Goal: Information Seeking & Learning: Check status

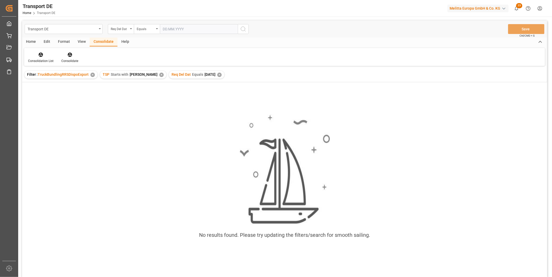
click at [217, 73] on div "✕" at bounding box center [219, 75] width 4 height 4
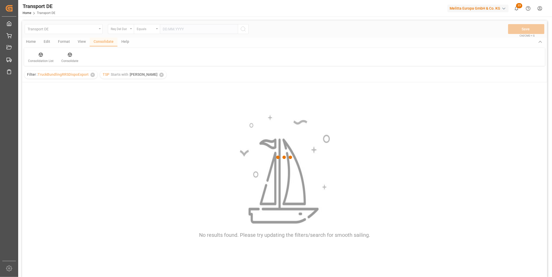
click at [142, 77] on div at bounding box center [284, 158] width 525 height 274
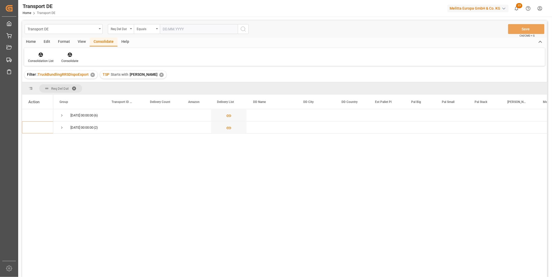
click at [142, 77] on div "TSP Starts with Van R ✕" at bounding box center [133, 75] width 66 height 8
click at [116, 30] on div "Req Del Dat" at bounding box center [120, 28] width 18 height 6
click at [230, 65] on div "Consolidation List Consolidate" at bounding box center [284, 57] width 520 height 18
click at [159, 75] on div "✕" at bounding box center [161, 75] width 4 height 4
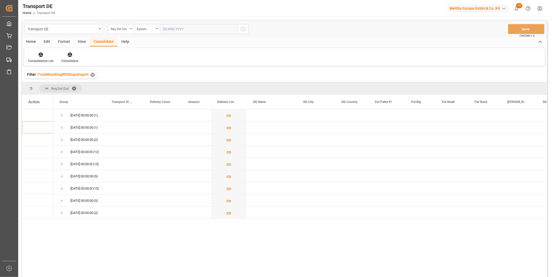
click at [123, 29] on div "Req Del Dat" at bounding box center [120, 28] width 18 height 6
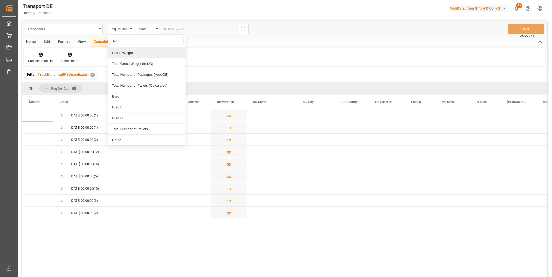
type input "Rou"
click at [121, 50] on div "Route" at bounding box center [146, 53] width 77 height 11
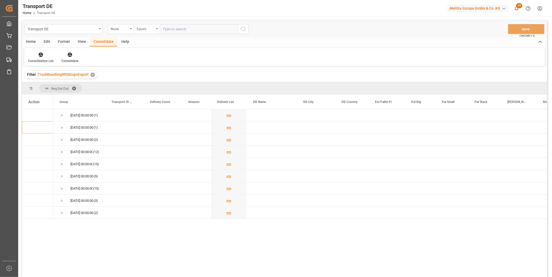
click at [145, 29] on div "Equals" at bounding box center [146, 28] width 18 height 6
click at [157, 88] on div "Starts with" at bounding box center [172, 85] width 77 height 11
type input "SA"
click at [242, 30] on icon "search button" at bounding box center [243, 29] width 6 height 6
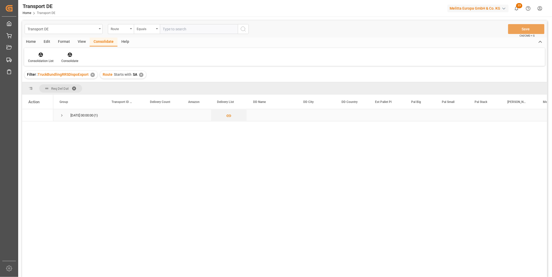
click at [62, 115] on span "Press SPACE to select this row." at bounding box center [61, 115] width 5 height 5
click at [141, 74] on div "✕" at bounding box center [141, 75] width 4 height 4
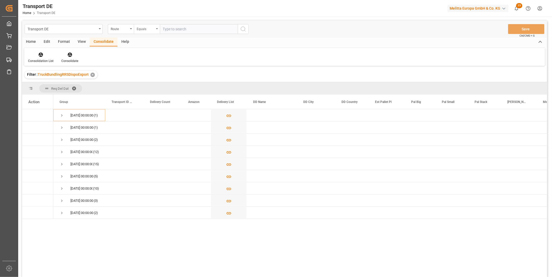
click at [148, 28] on div "Equals" at bounding box center [146, 28] width 18 height 6
click at [157, 86] on div "Starts with" at bounding box center [172, 85] width 77 height 11
type input "AE"
click at [242, 28] on icon "search button" at bounding box center [243, 29] width 6 height 6
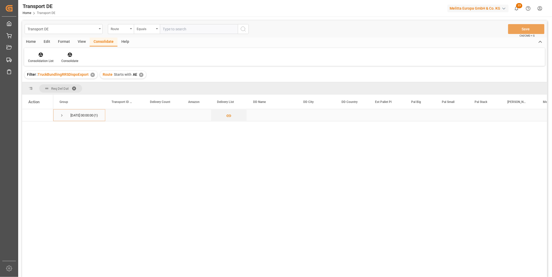
click at [61, 116] on span "Press SPACE to select this row." at bounding box center [61, 115] width 5 height 5
click at [139, 73] on div "✕" at bounding box center [141, 75] width 4 height 4
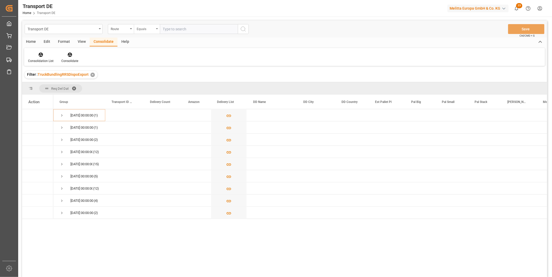
click at [150, 32] on div "Equals" at bounding box center [147, 29] width 26 height 10
click at [148, 84] on div "Starts with" at bounding box center [172, 85] width 77 height 11
type input "270"
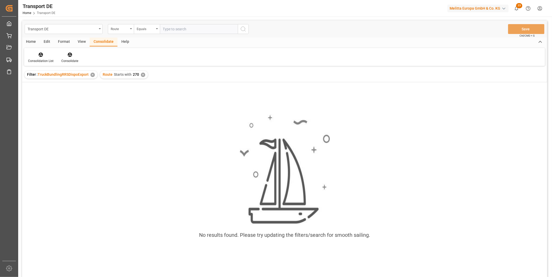
click at [138, 76] on span "270" at bounding box center [136, 74] width 6 height 4
click at [141, 74] on div "✕" at bounding box center [143, 75] width 4 height 4
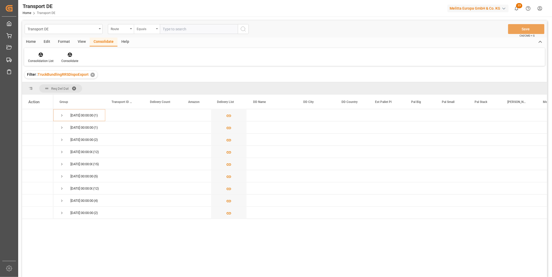
click at [144, 27] on div "Equals" at bounding box center [146, 28] width 18 height 6
click at [148, 83] on div "Starts with" at bounding box center [172, 85] width 77 height 11
type input "260"
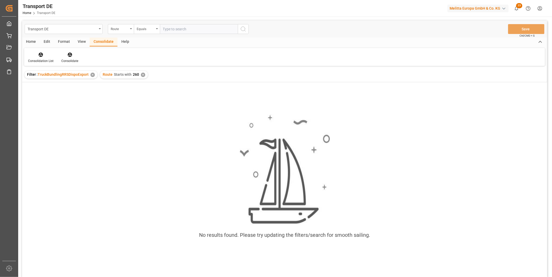
click at [142, 76] on div "✕" at bounding box center [143, 75] width 4 height 4
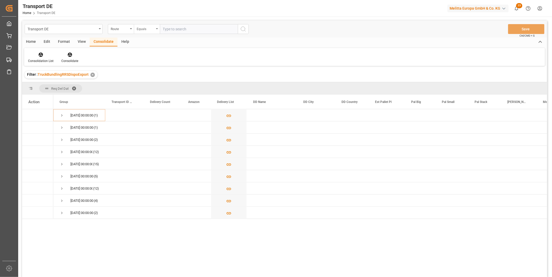
click at [151, 30] on div "Equals" at bounding box center [146, 28] width 18 height 6
click at [159, 81] on div "Starts with" at bounding box center [172, 85] width 77 height 11
type input "240"
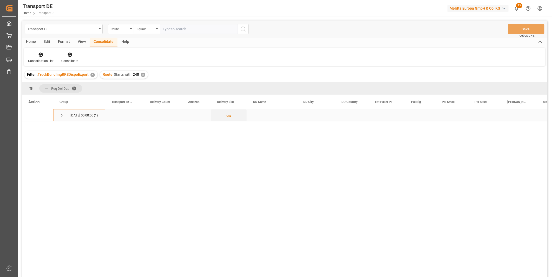
click at [63, 118] on span "Press SPACE to select this row." at bounding box center [61, 116] width 5 height 12
click at [32, 128] on input "Press Space to toggle row selection (unchecked)" at bounding box center [30, 127] width 5 height 5
checkbox input "true"
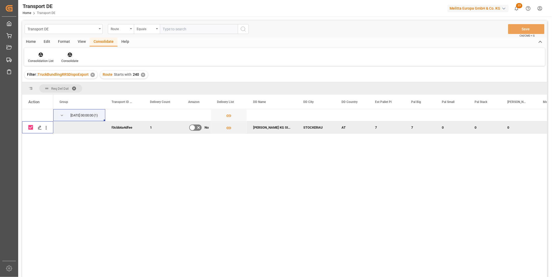
click at [73, 53] on div at bounding box center [69, 54] width 17 height 5
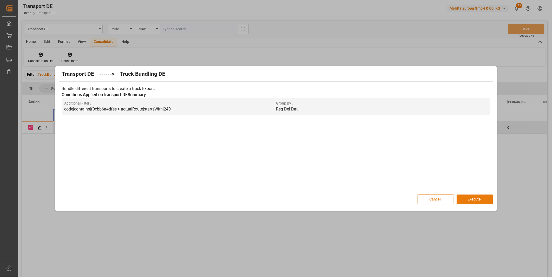
click at [472, 203] on button "Execute" at bounding box center [474, 200] width 36 height 10
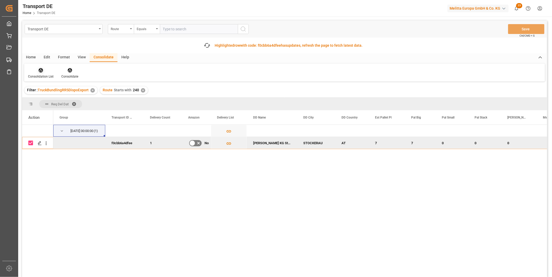
click at [50, 73] on div "Consolidation List" at bounding box center [40, 73] width 33 height 11
click at [61, 109] on div "Transport DE Route Equals Save Ctrl/CMD + S Fetch latest updates Highlighted ro…" at bounding box center [284, 164] width 525 height 286
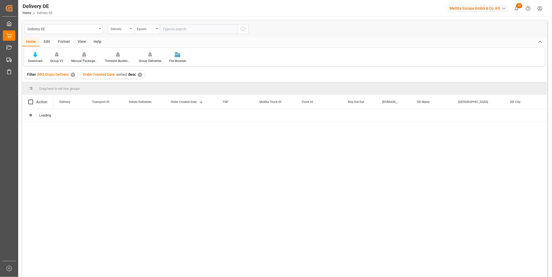
click at [180, 30] on input "text" at bounding box center [199, 29] width 78 height 10
type input "92564917"
click at [240, 34] on button "search button" at bounding box center [243, 29] width 11 height 10
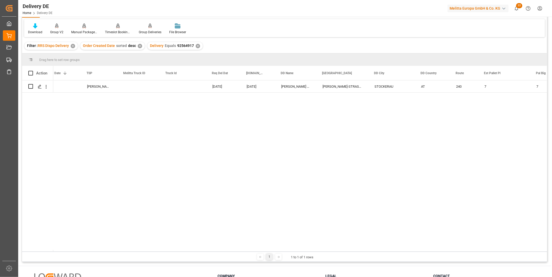
scroll to position [0, 136]
